Goal: Task Accomplishment & Management: Manage account settings

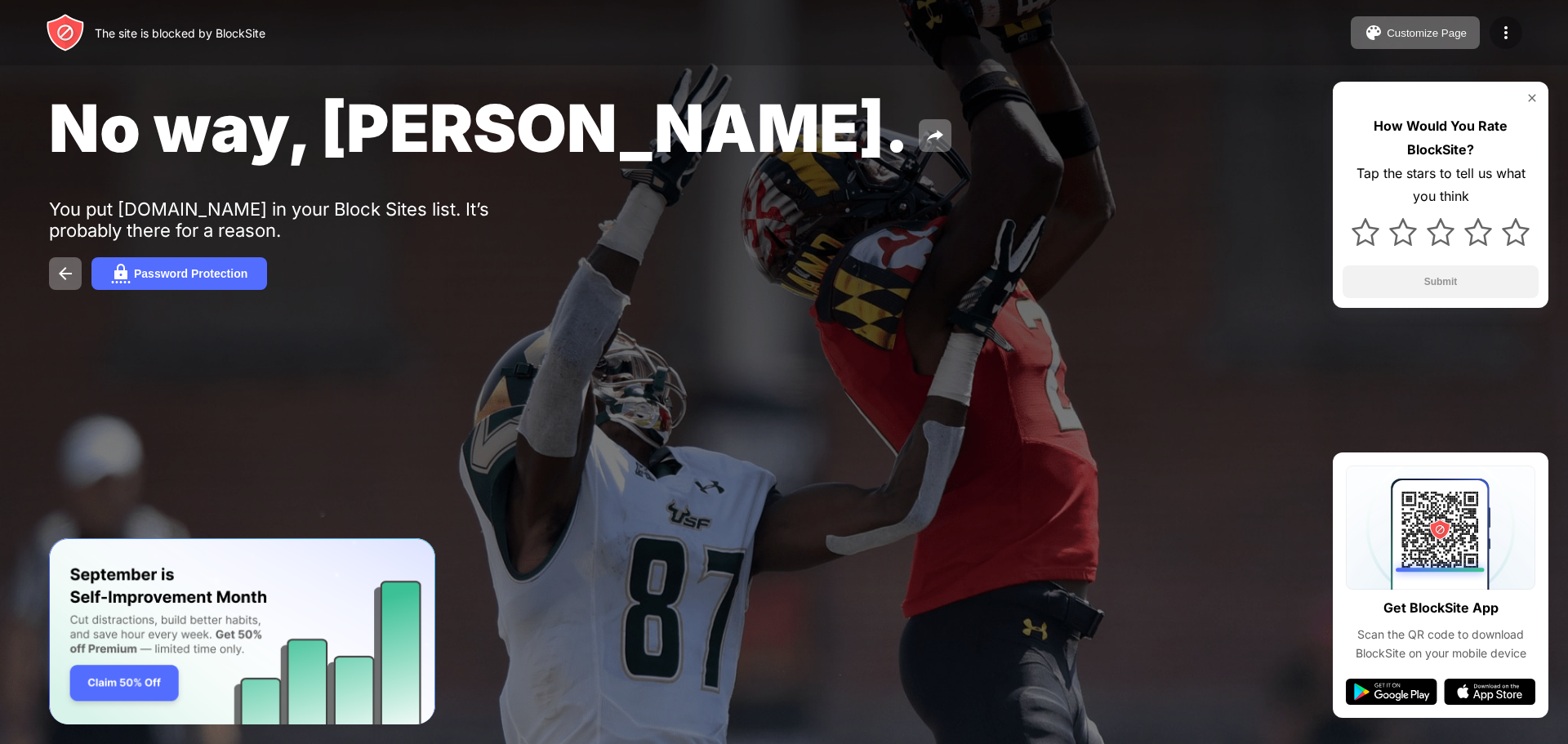
click at [1501, 31] on img at bounding box center [1505, 32] width 20 height 20
click at [1502, 31] on img at bounding box center [1505, 32] width 20 height 20
click at [1499, 32] on img at bounding box center [1505, 32] width 20 height 20
click at [1498, 32] on img at bounding box center [1505, 32] width 20 height 20
click at [1521, 22] on div "Customize Page Edit Block List Redirect Customize Block Page Upgrade Password P…" at bounding box center [1436, 32] width 172 height 32
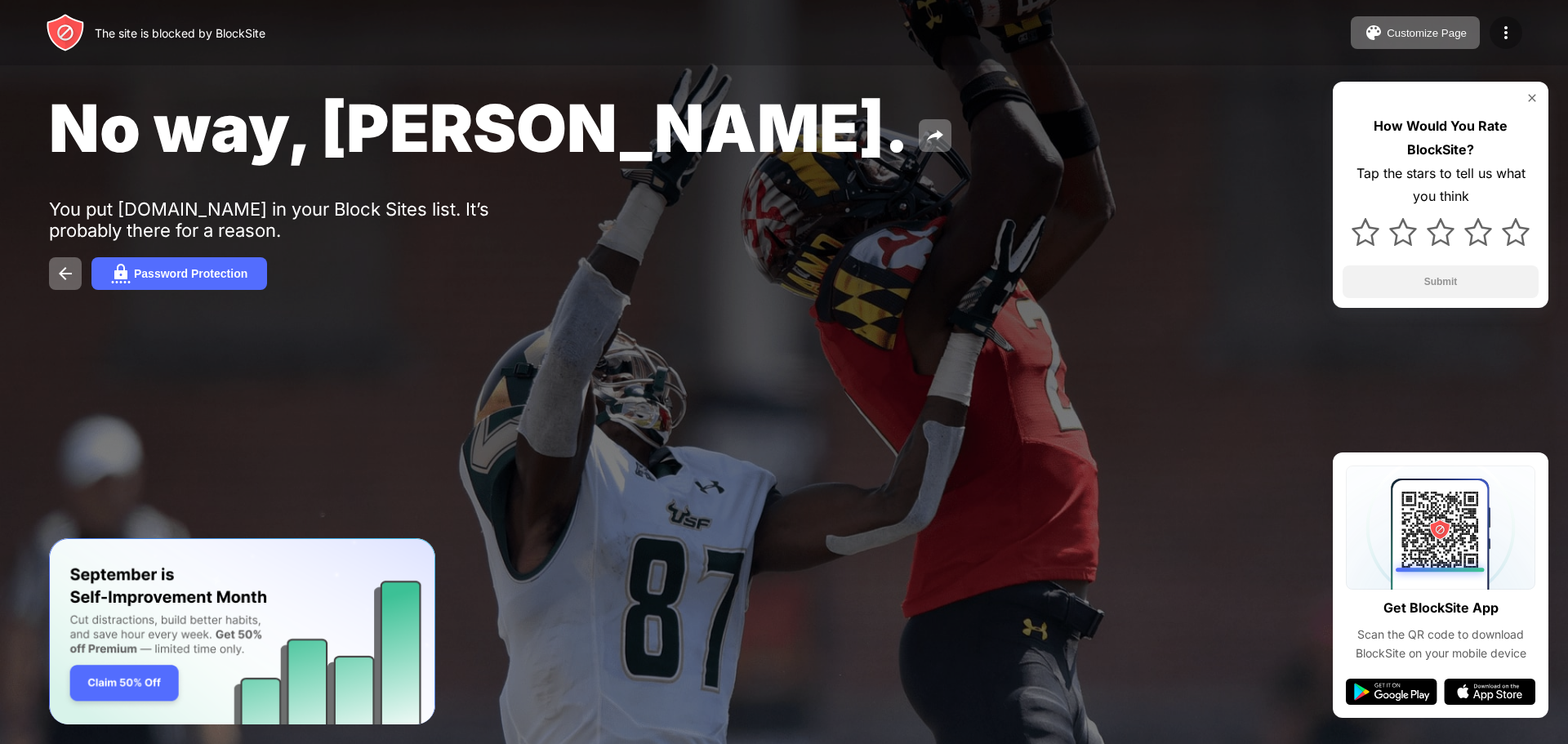
click at [1511, 30] on img at bounding box center [1505, 32] width 20 height 20
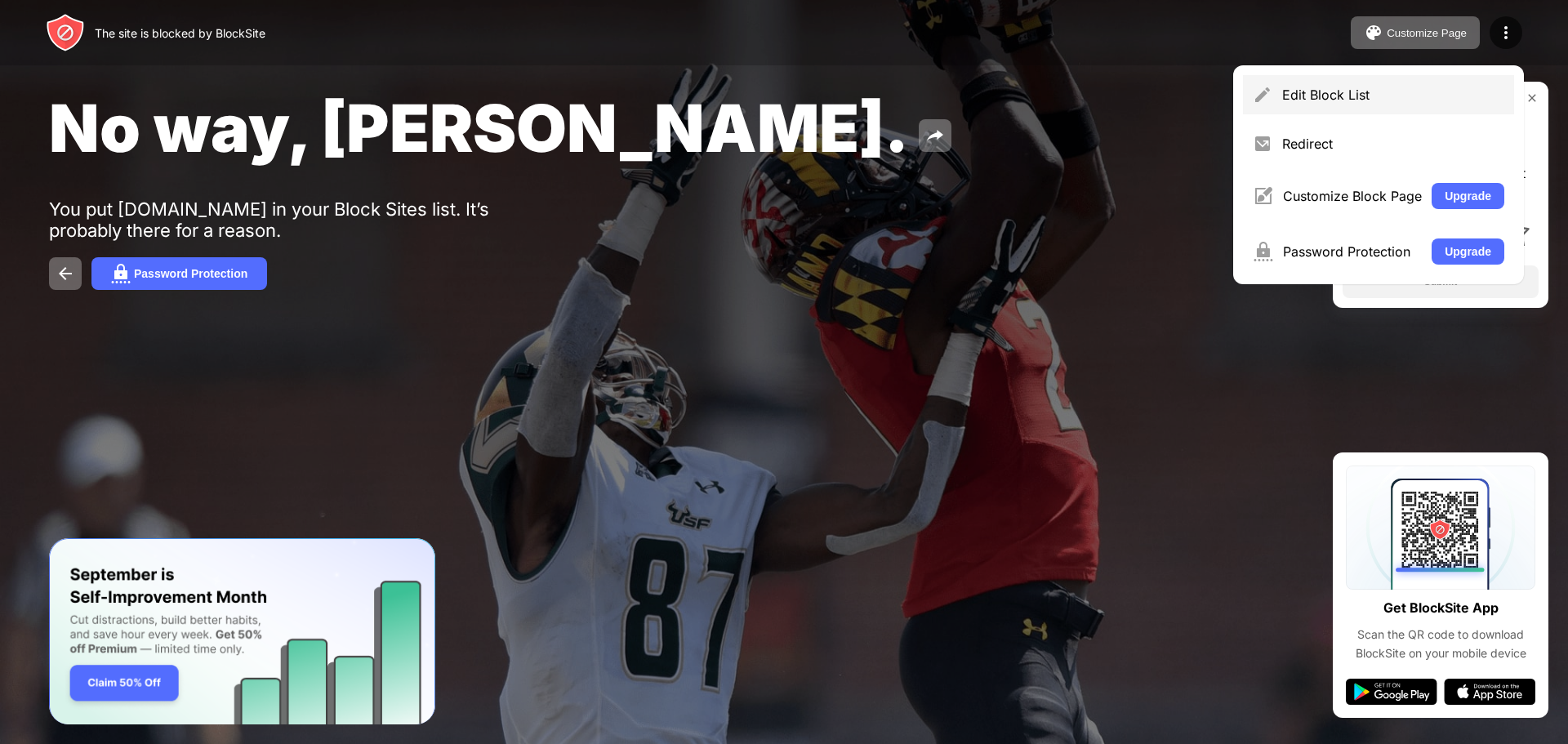
click at [1458, 86] on div "Edit Block List" at bounding box center [1378, 94] width 271 height 39
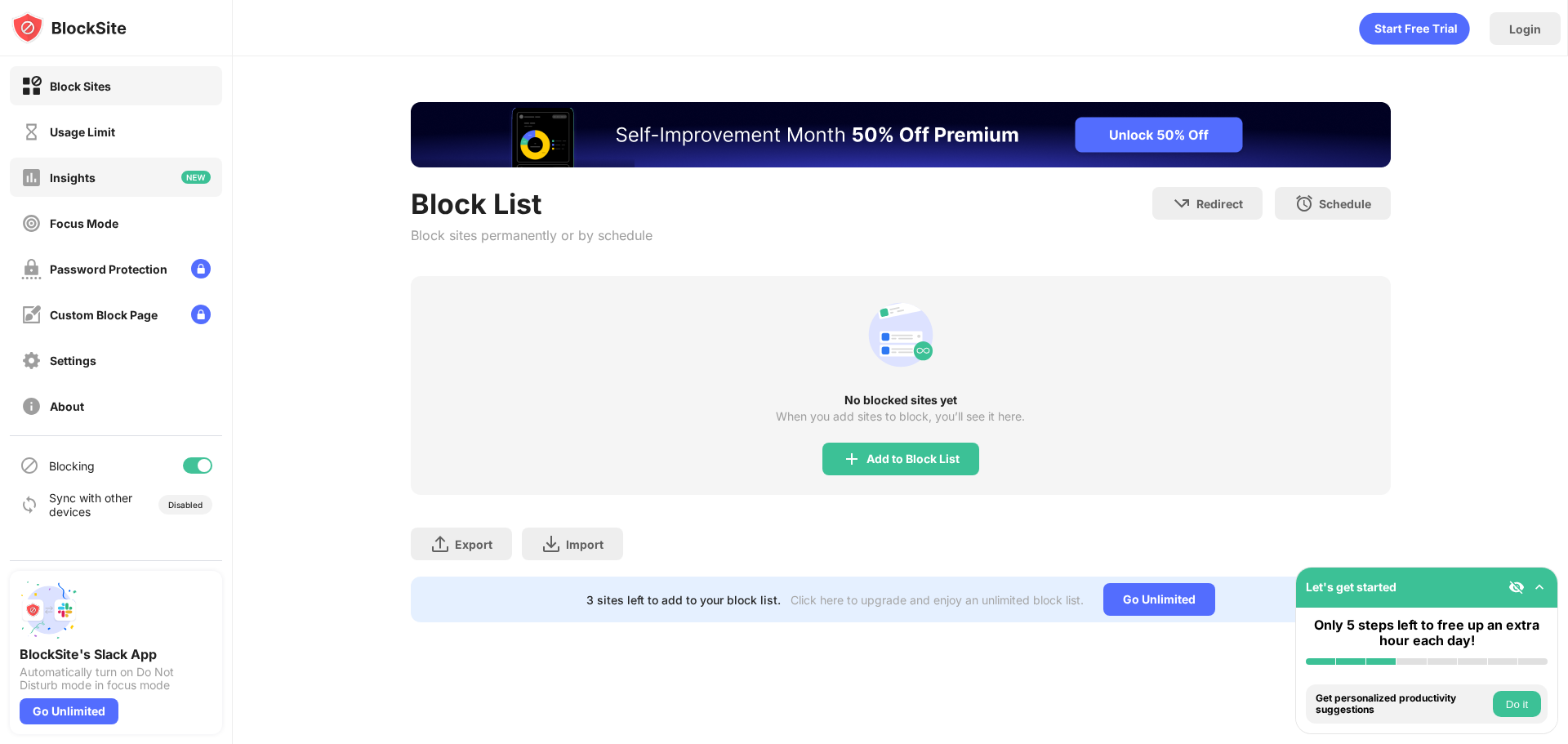
click at [120, 131] on div "Usage Limit" at bounding box center [116, 132] width 213 height 39
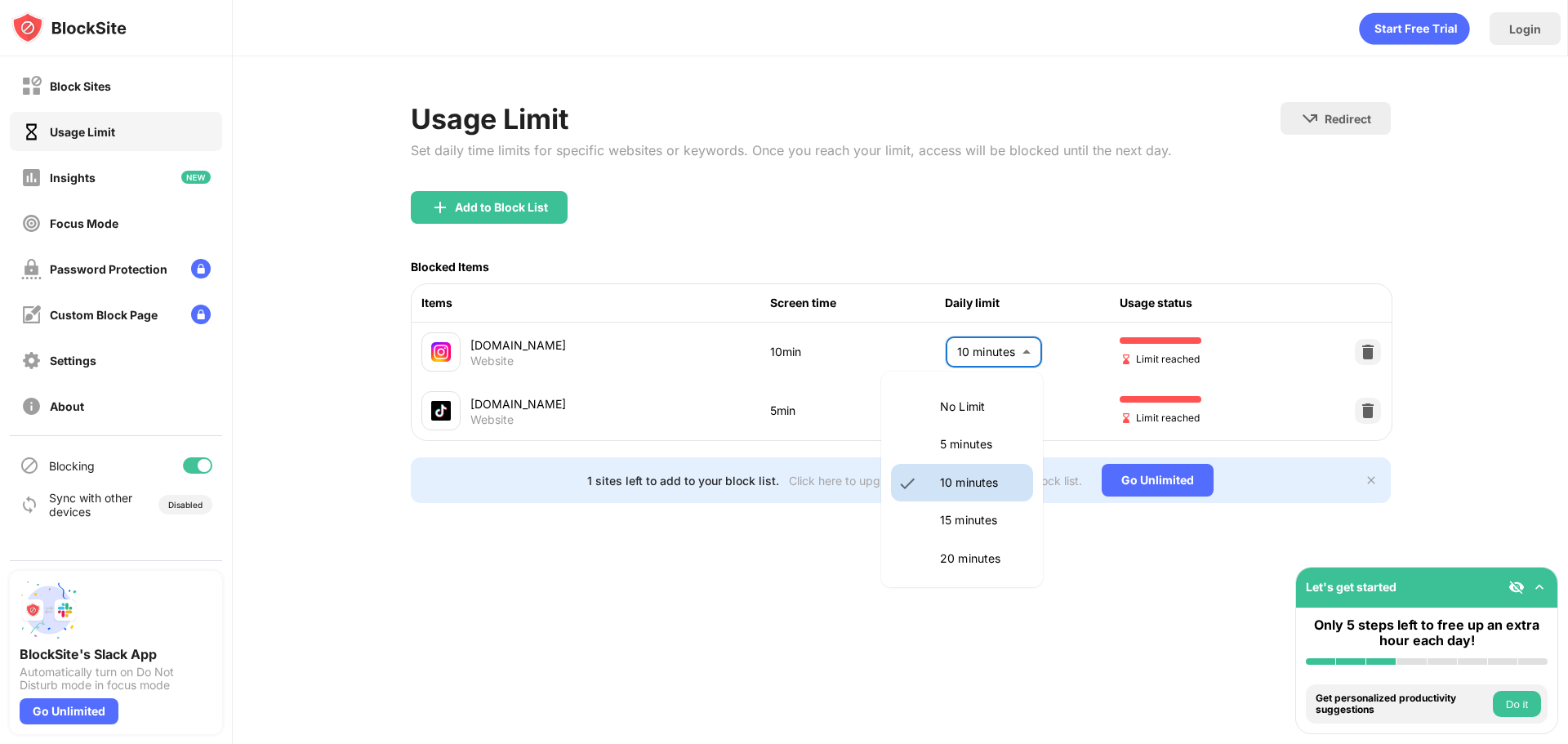
click at [989, 357] on body "Block Sites Usage Limit Insights Focus Mode Password Protection Custom Block Pa…" at bounding box center [784, 372] width 1568 height 744
click at [957, 442] on p "5 minutes" at bounding box center [981, 444] width 83 height 18
type input "*"
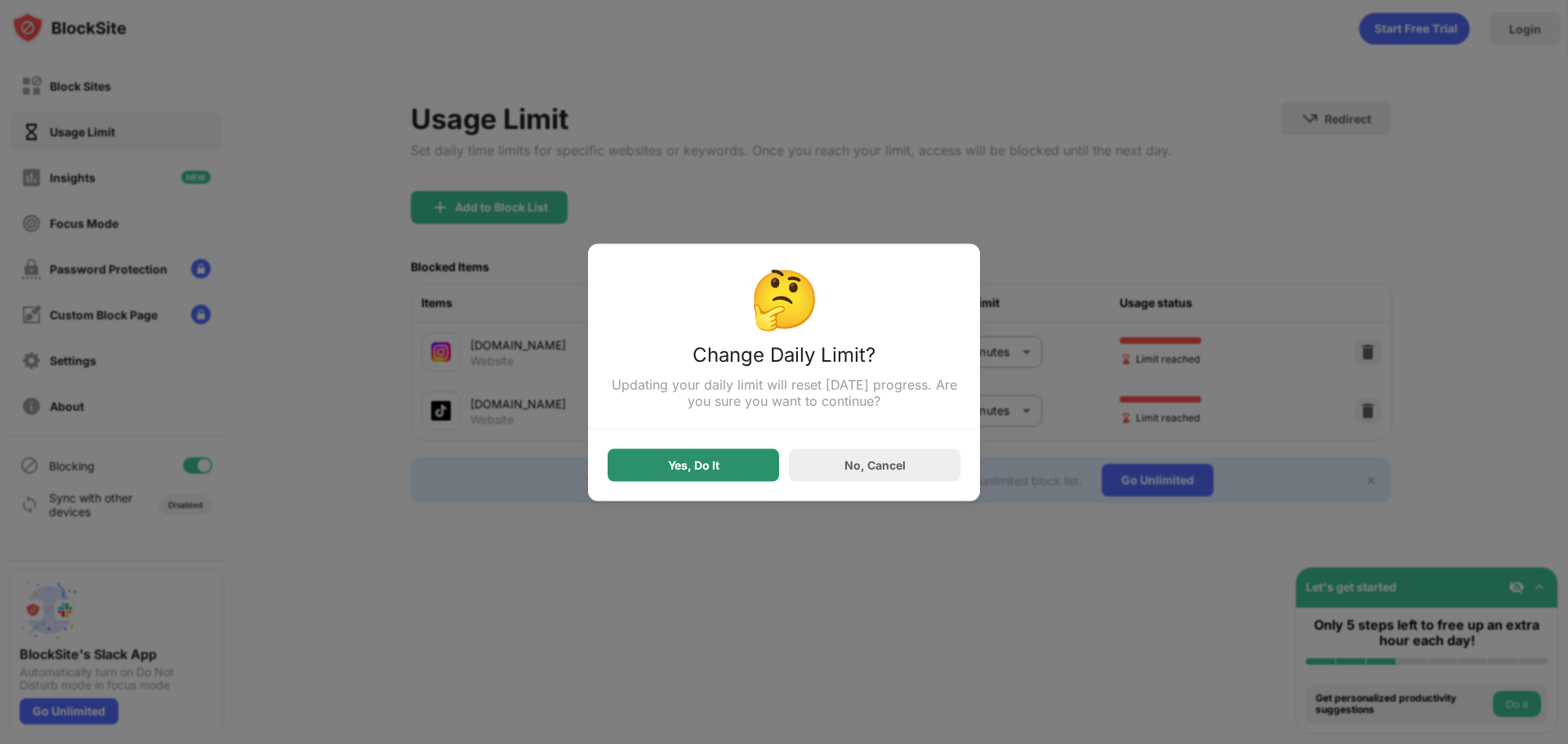
click at [724, 463] on div "Yes, Do It" at bounding box center [694, 464] width 172 height 32
drag, startPoint x: 724, startPoint y: 463, endPoint x: 736, endPoint y: 456, distance: 13.9
click at [723, 462] on div "Yes, Do It" at bounding box center [694, 464] width 172 height 32
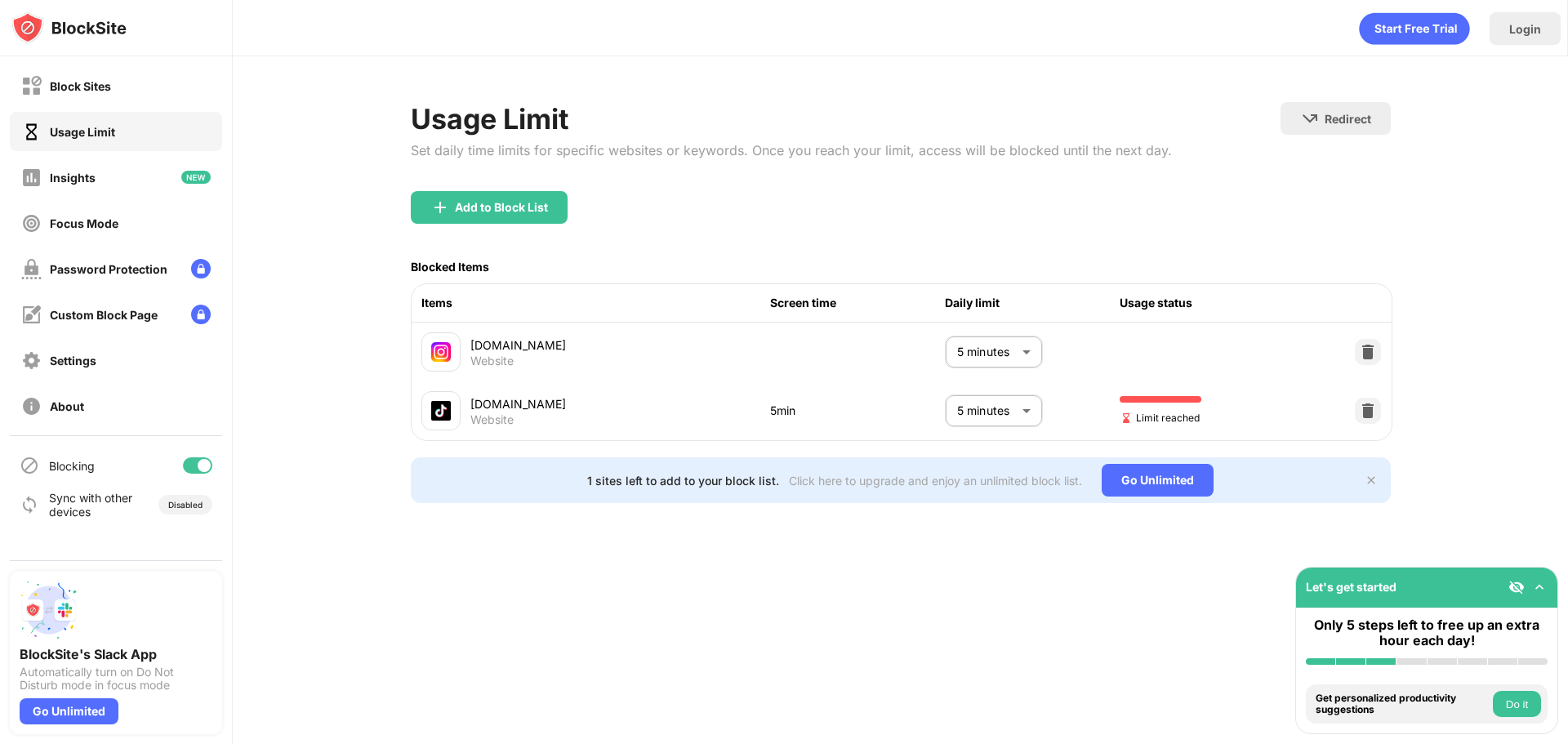
click at [1008, 406] on body "Block Sites Usage Limit Insights Focus Mode Password Protection Custom Block Pa…" at bounding box center [784, 372] width 1568 height 744
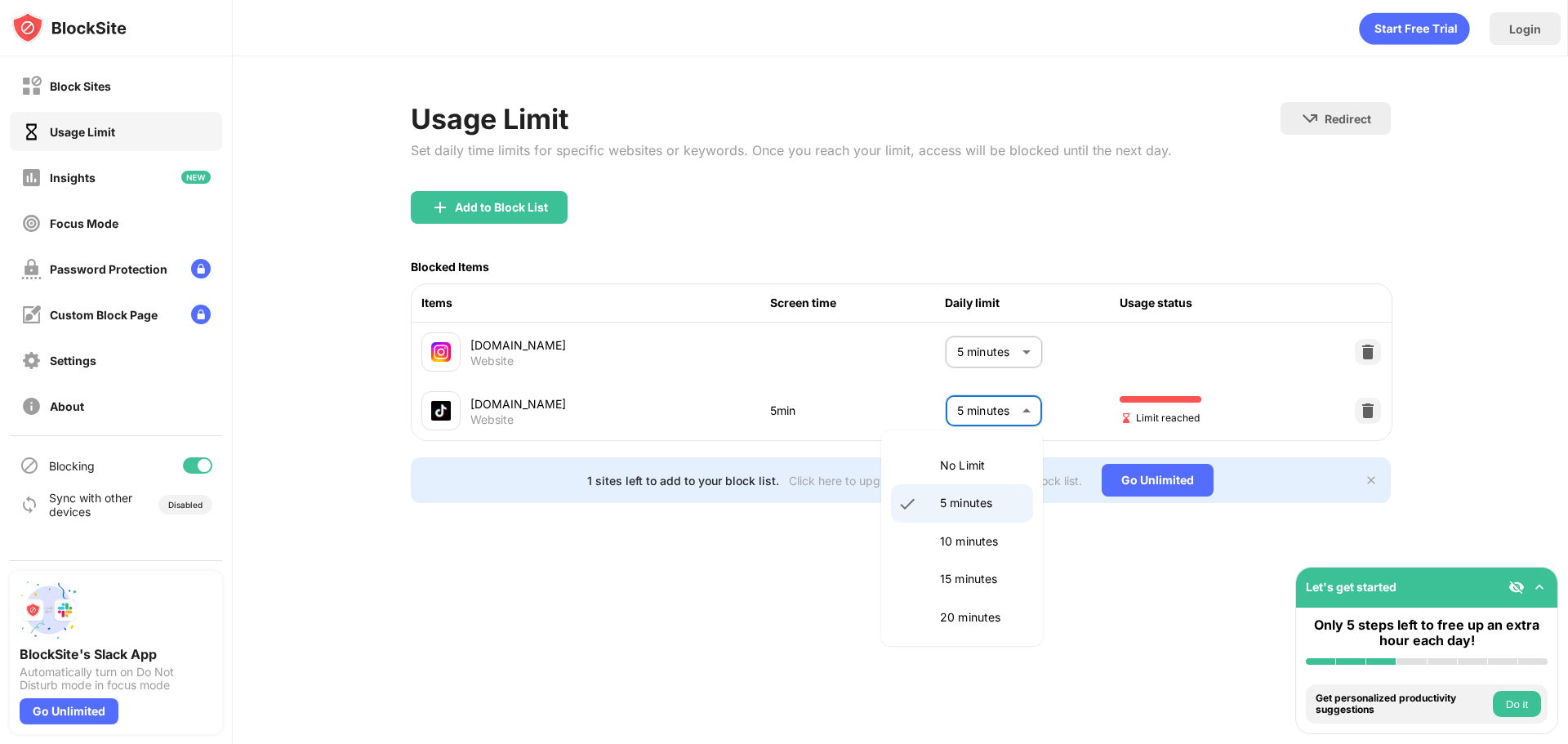
click at [953, 515] on li "5 minutes" at bounding box center [962, 503] width 142 height 37
click at [997, 417] on body "Block Sites Usage Limit Insights Focus Mode Password Protection Custom Block Pa…" at bounding box center [784, 372] width 1568 height 744
click at [992, 413] on body "Block Sites Usage Limit Insights Focus Mode Password Protection Custom Block Pa…" at bounding box center [784, 372] width 1568 height 744
click at [986, 399] on body "Block Sites Usage Limit Insights Focus Mode Password Protection Custom Block Pa…" at bounding box center [784, 372] width 1568 height 744
click at [960, 533] on p "10 minutes" at bounding box center [981, 541] width 83 height 18
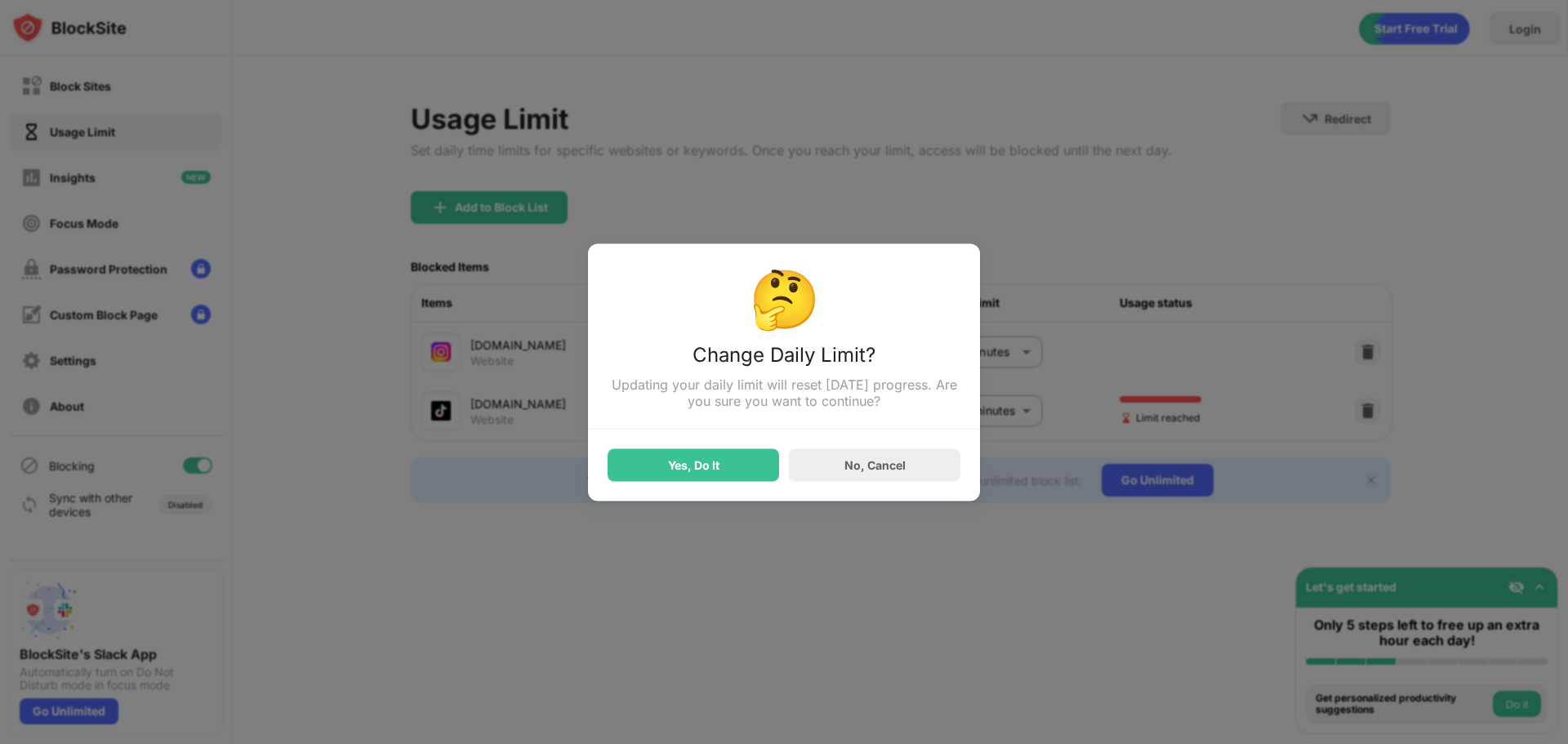
click at [1129, 389] on div at bounding box center [784, 372] width 1568 height 744
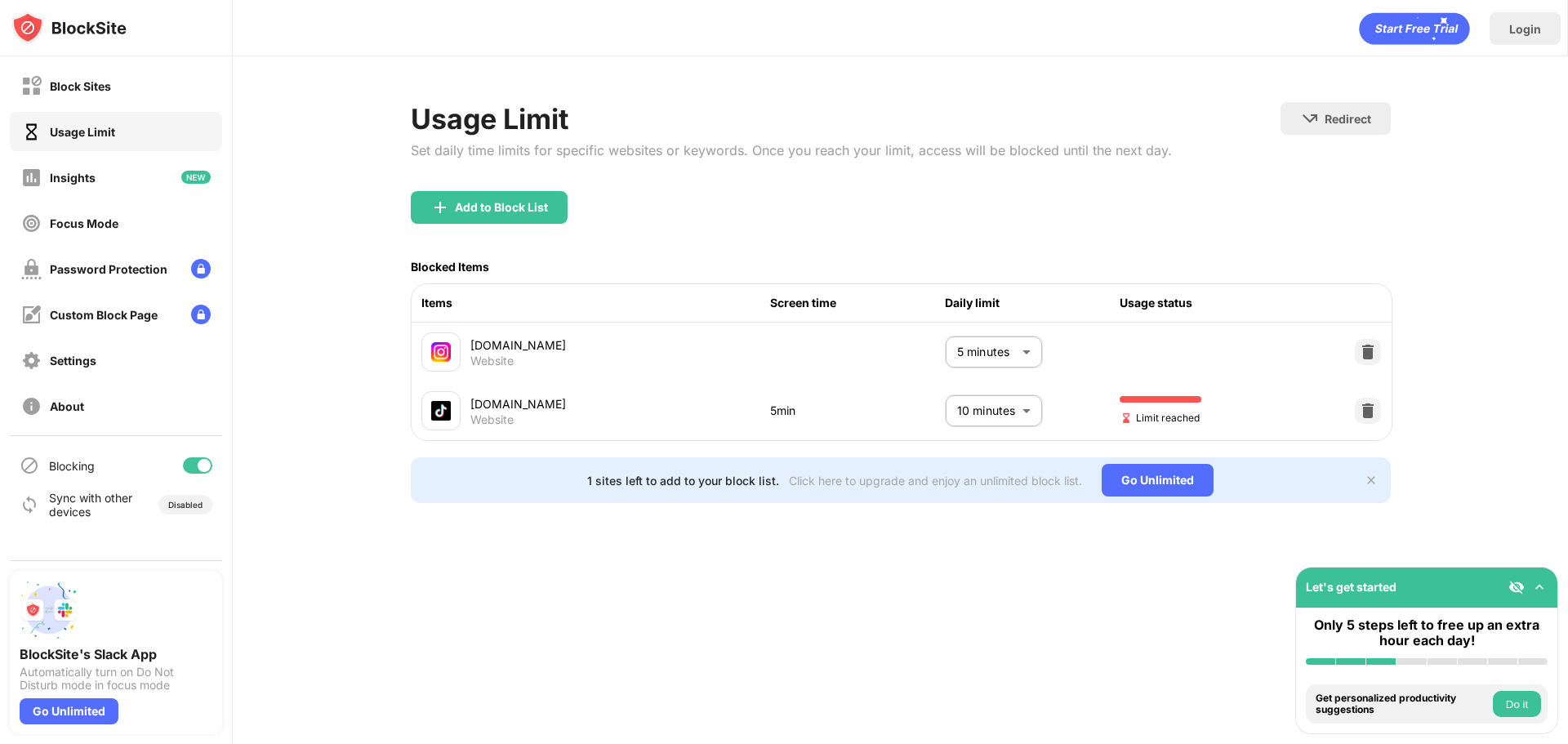
click at [999, 412] on div at bounding box center [784, 372] width 1568 height 744
click at [989, 416] on body "Block Sites Usage Limit Insights Focus Mode Password Protection Custom Block Pa…" at bounding box center [784, 372] width 1568 height 744
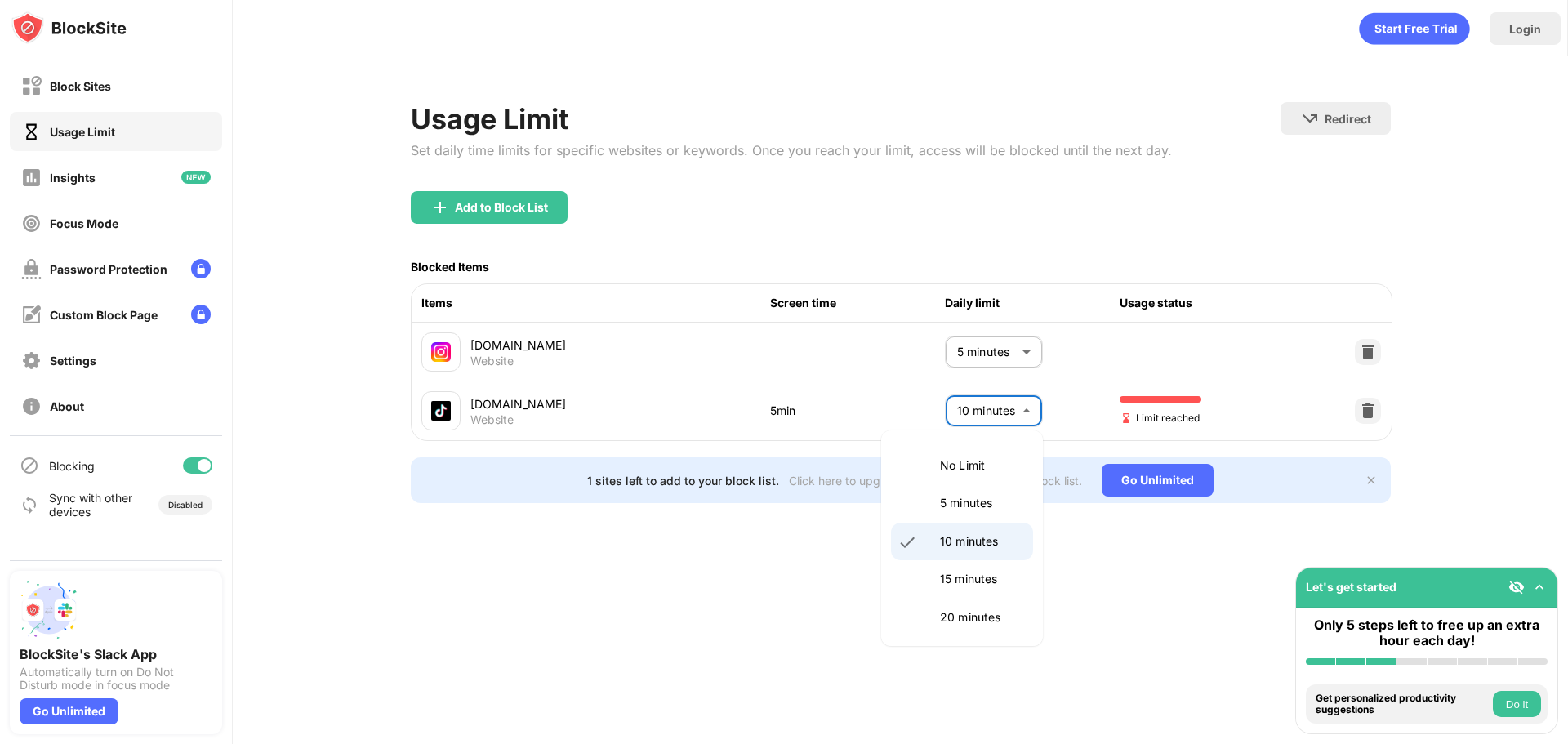
click at [989, 416] on div at bounding box center [784, 372] width 1568 height 744
click at [994, 415] on body "Block Sites Usage Limit Insights Focus Mode Password Protection Custom Block Pa…" at bounding box center [784, 372] width 1568 height 744
click at [957, 503] on p "5 minutes" at bounding box center [981, 503] width 83 height 18
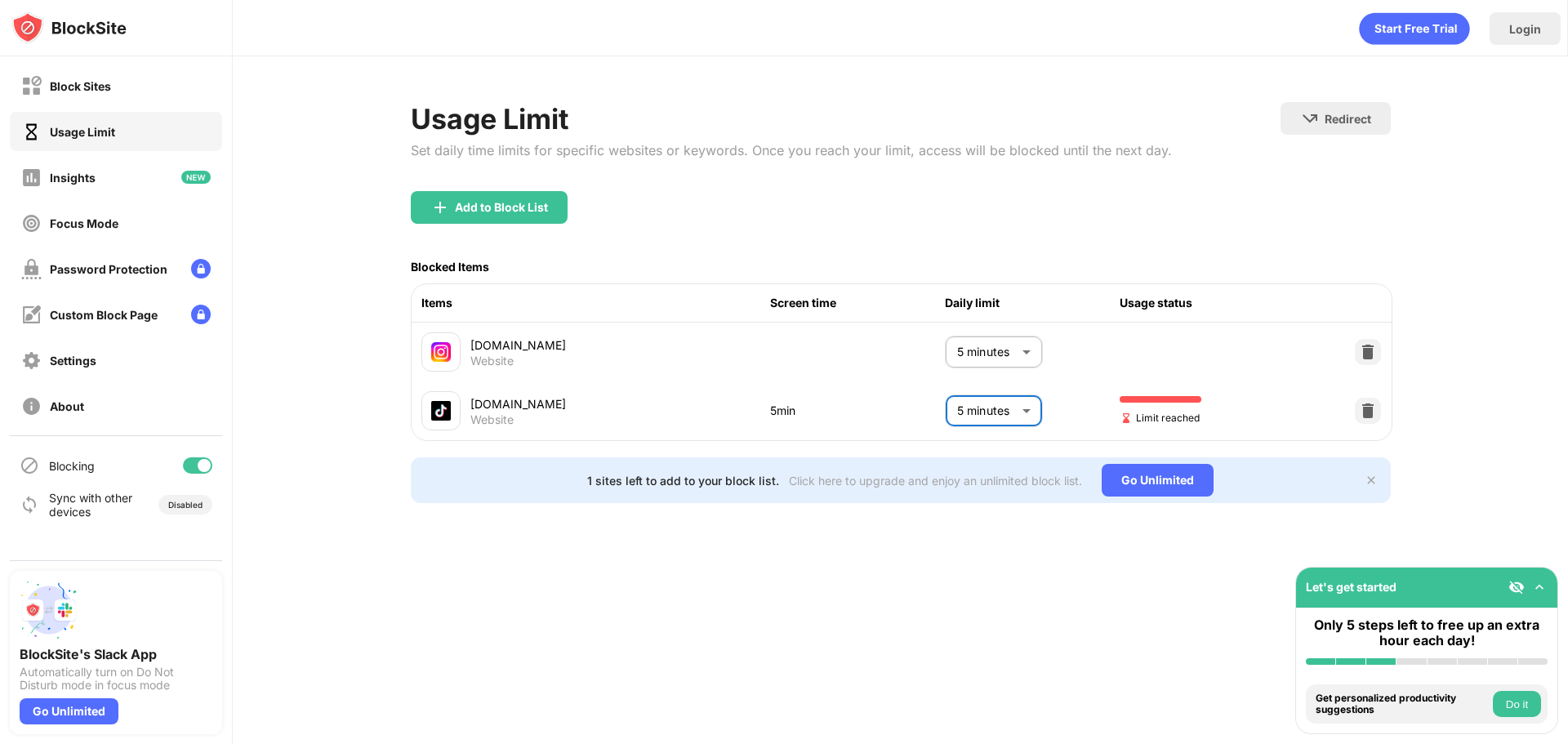
click at [1014, 417] on body "Block Sites Usage Limit Insights Focus Mode Password Protection Custom Block Pa…" at bounding box center [784, 372] width 1568 height 744
click at [970, 530] on li "10 minutes" at bounding box center [962, 542] width 142 height 37
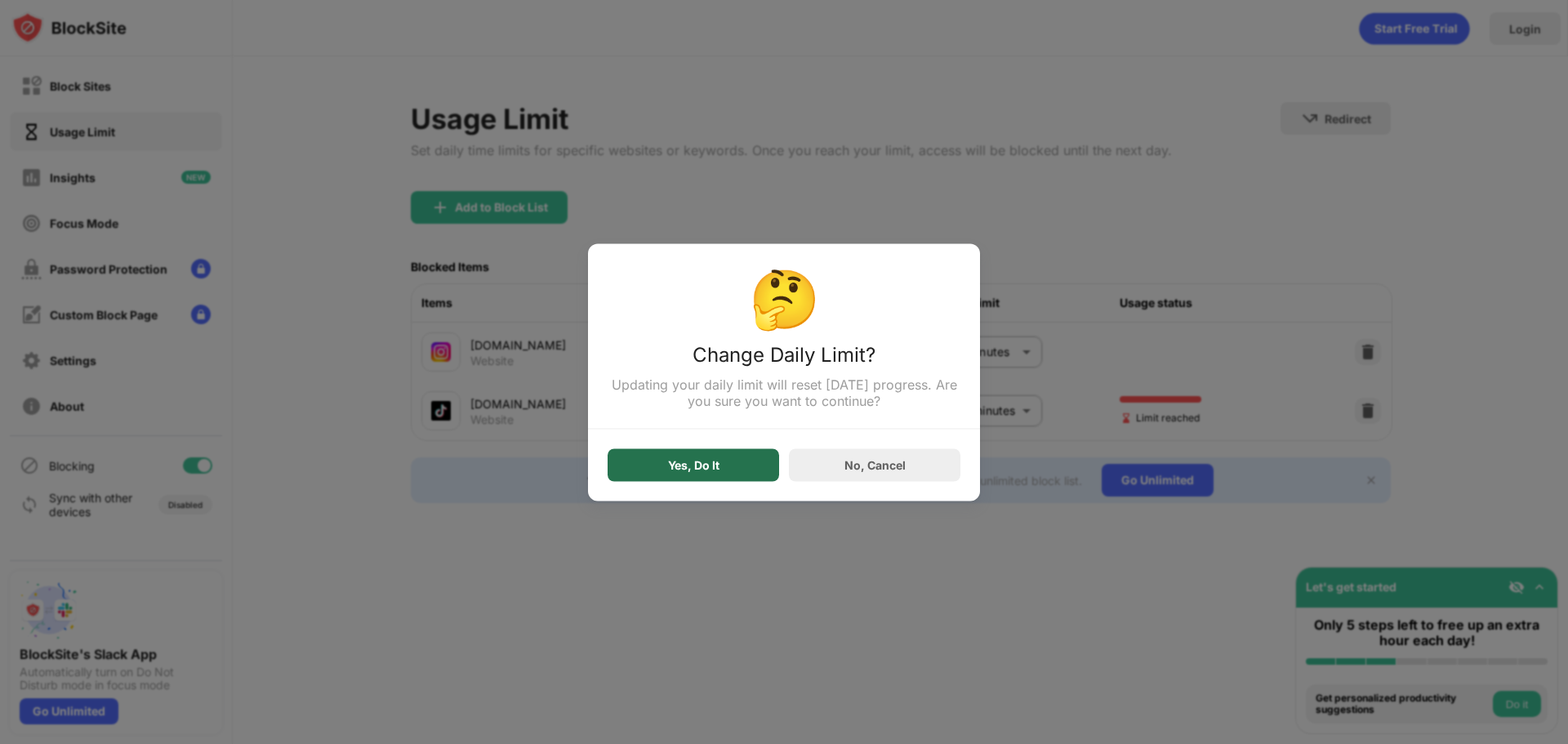
click at [721, 472] on div "Yes, Do It" at bounding box center [694, 464] width 172 height 32
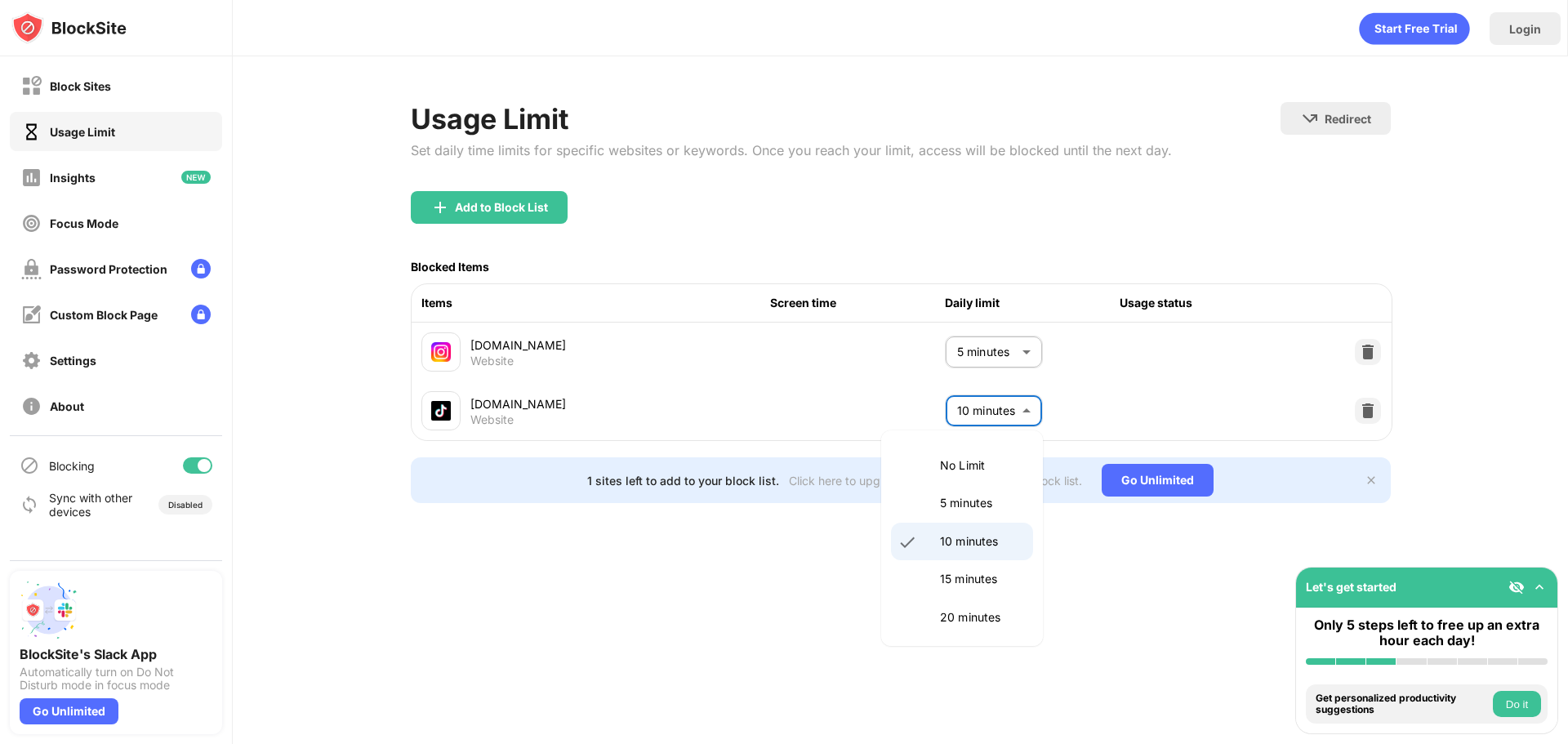
click at [995, 405] on body "Block Sites Usage Limit Insights Focus Mode Password Protection Custom Block Pa…" at bounding box center [784, 372] width 1568 height 744
click at [948, 501] on p "5 minutes" at bounding box center [981, 503] width 83 height 18
type input "*"
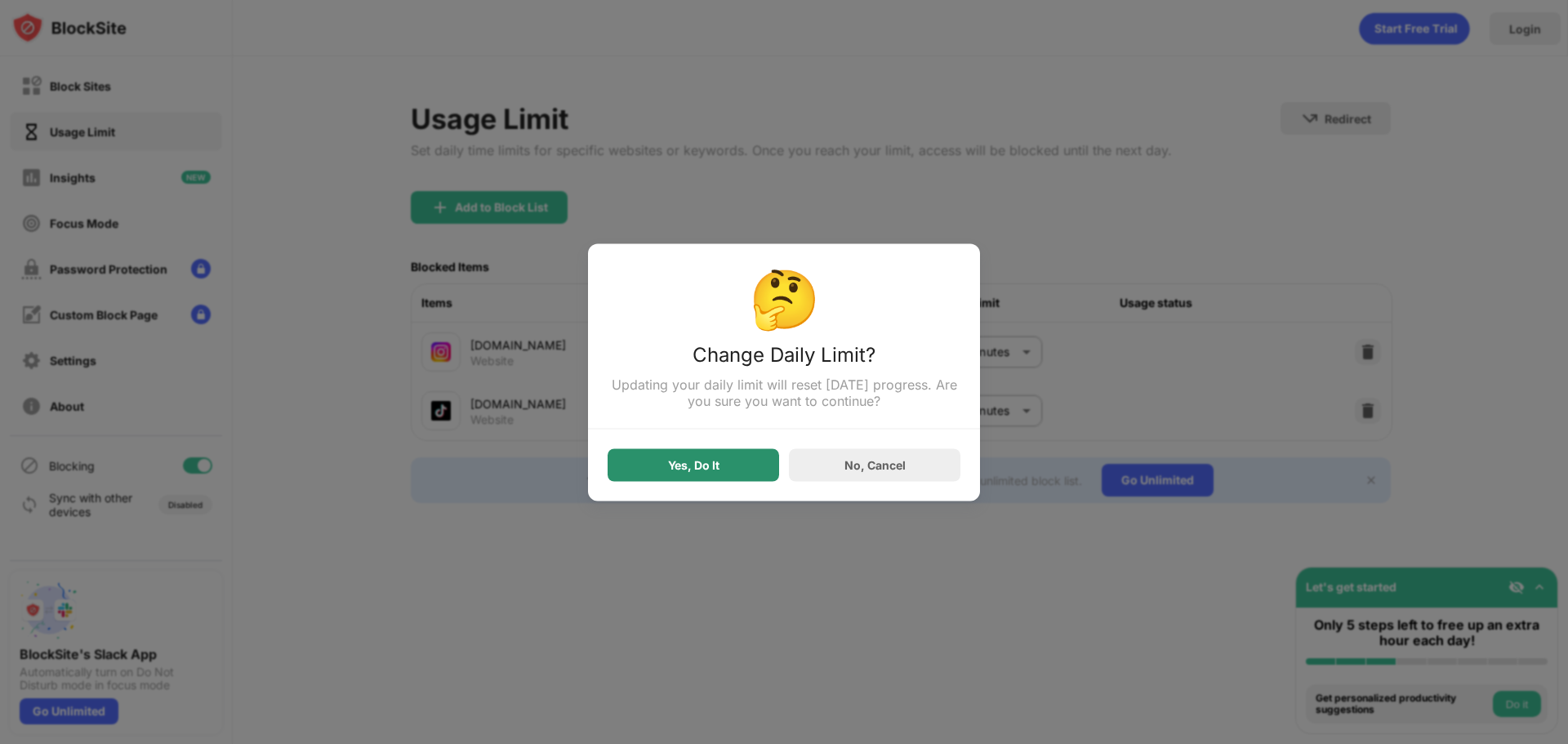
click at [688, 469] on div "Yes, Do It" at bounding box center [694, 464] width 52 height 13
